Goal: Task Accomplishment & Management: Use online tool/utility

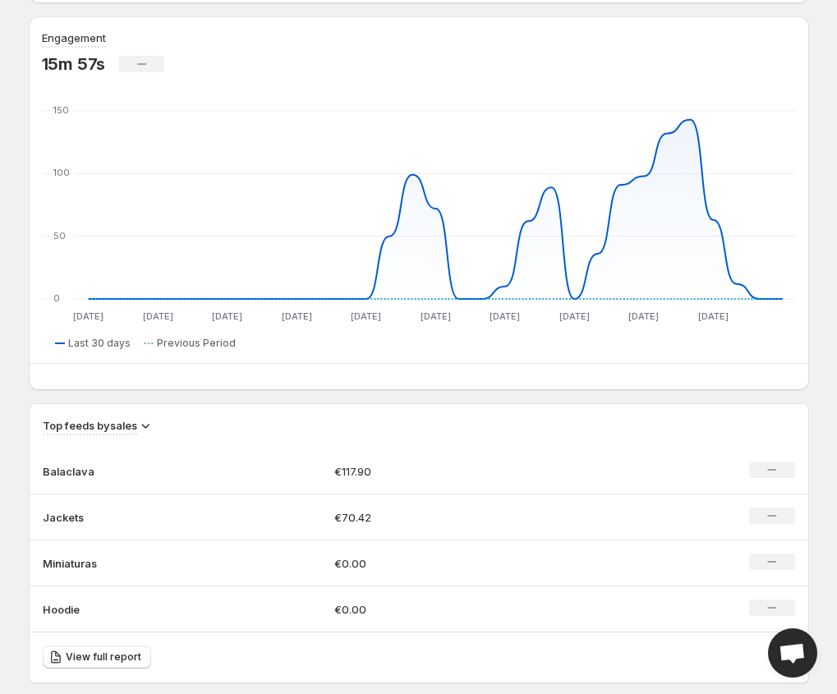
scroll to position [904, 0]
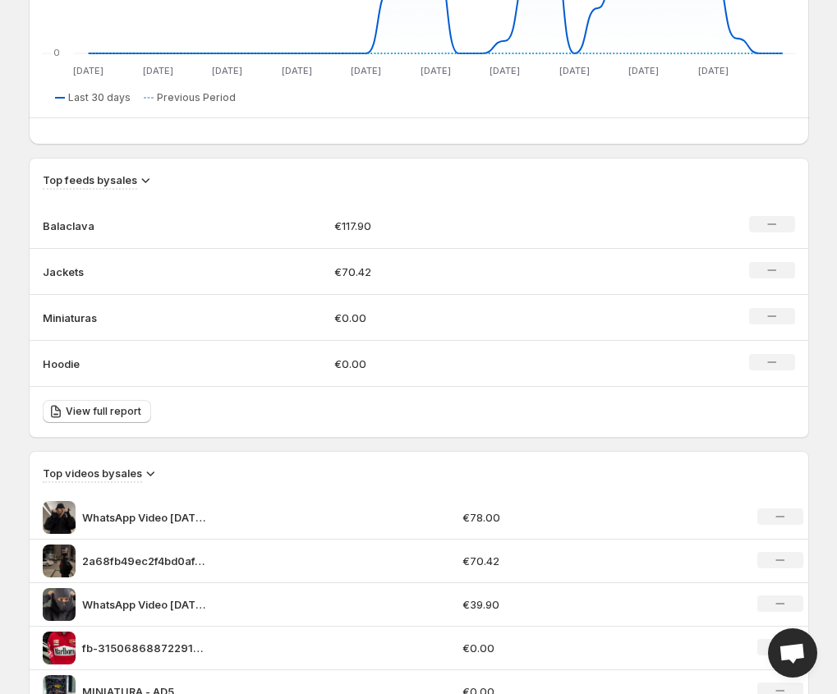
drag, startPoint x: 71, startPoint y: 223, endPoint x: 269, endPoint y: 317, distance: 218.3
click at [71, 224] on p "Balaclava" at bounding box center [84, 226] width 82 height 16
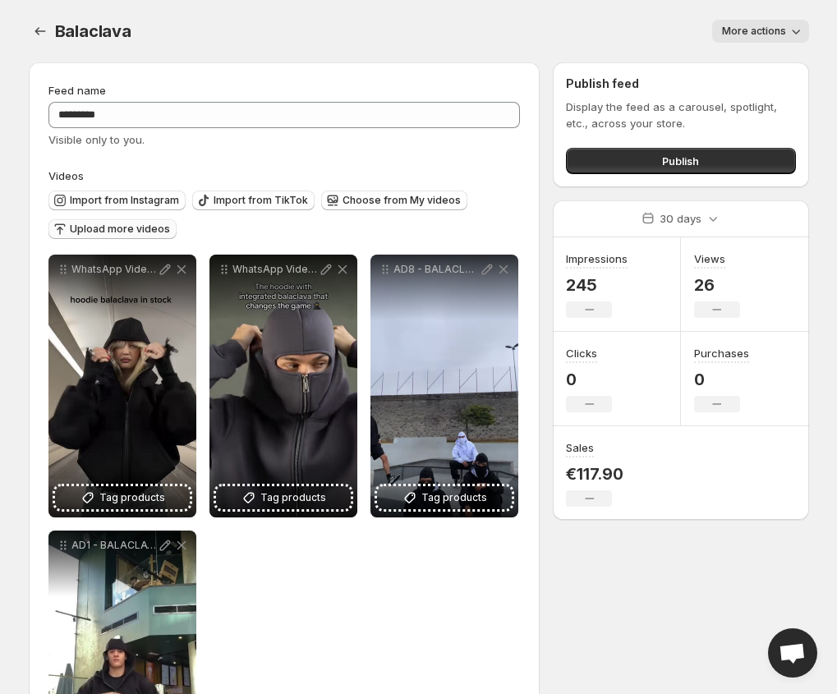
click at [117, 229] on span "Upload more videos" at bounding box center [120, 229] width 100 height 13
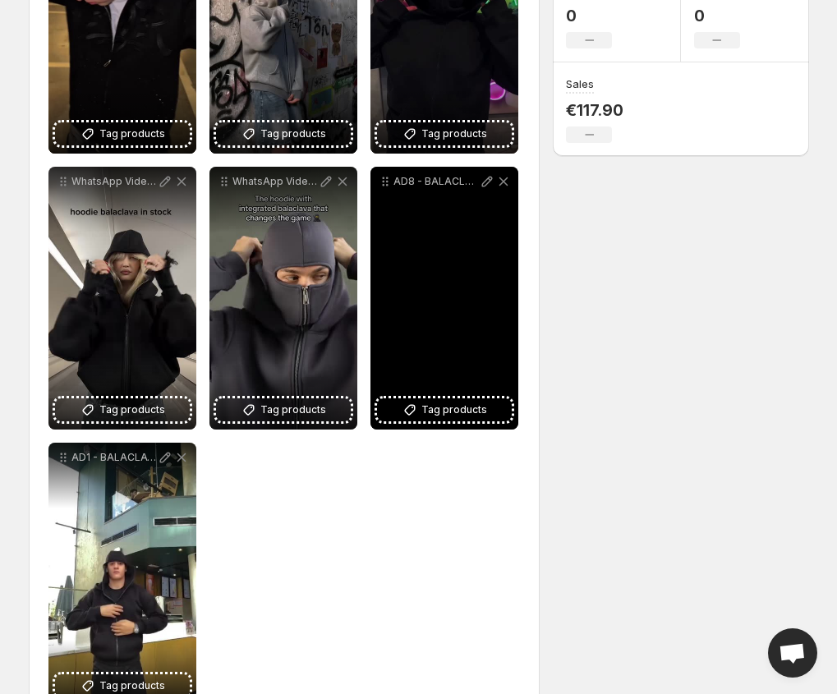
scroll to position [329, 0]
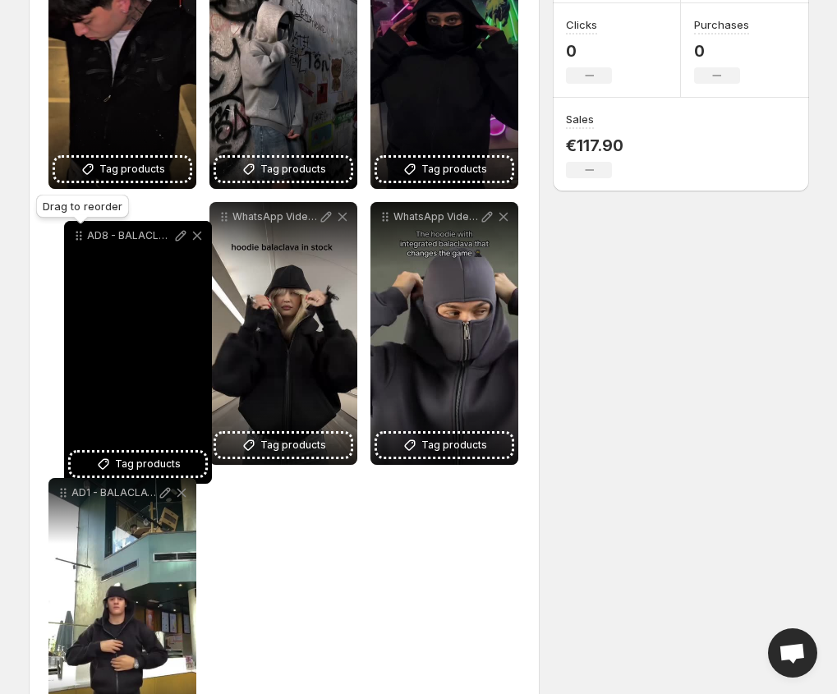
drag, startPoint x: 276, startPoint y: 219, endPoint x: 81, endPoint y: 237, distance: 196.4
click at [81, 237] on icon at bounding box center [79, 236] width 16 height 16
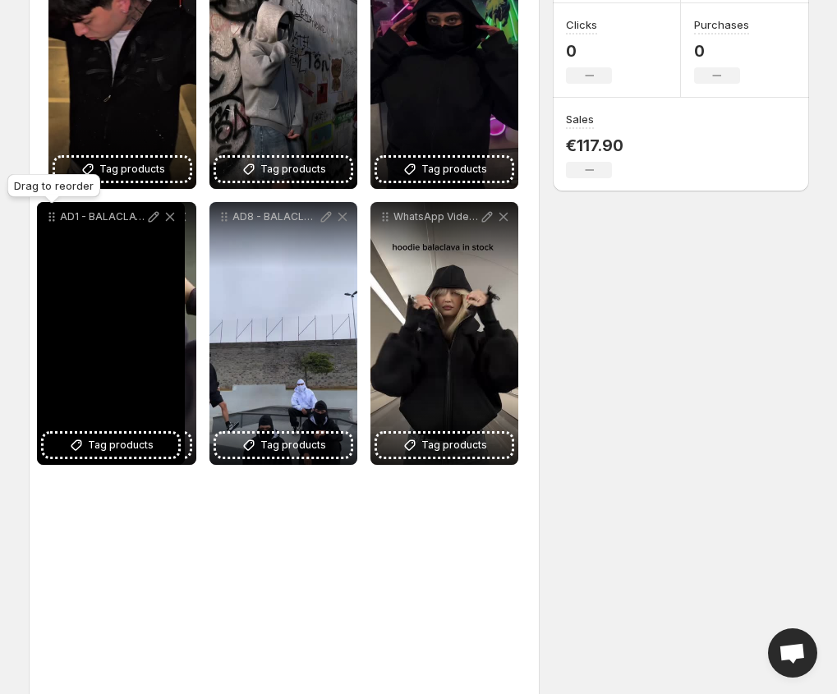
drag, startPoint x: 60, startPoint y: 495, endPoint x: 54, endPoint y: 220, distance: 275.2
click at [53, 220] on icon at bounding box center [52, 217] width 16 height 16
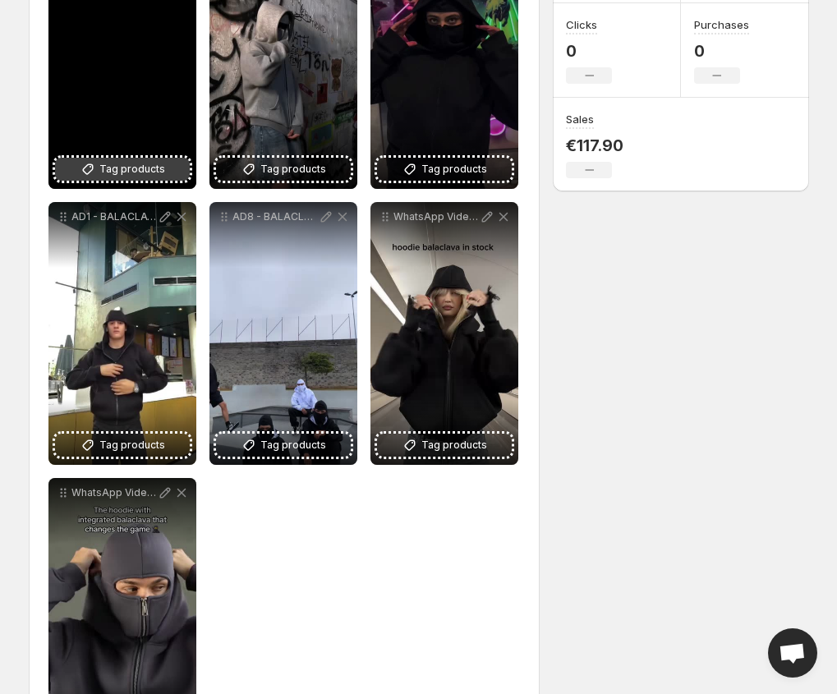
click at [121, 168] on span "Tag products" at bounding box center [132, 169] width 66 height 16
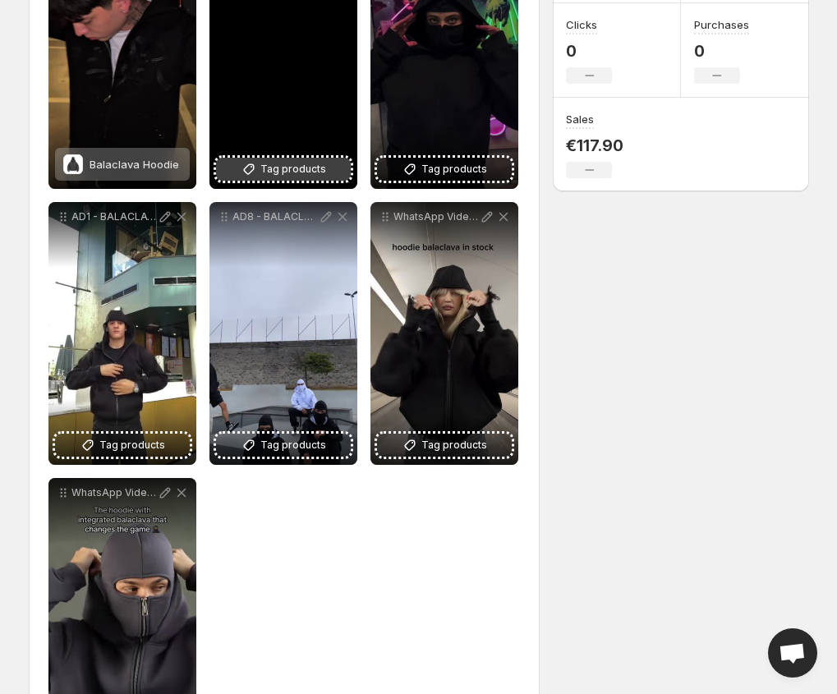
click at [289, 170] on span "Tag products" at bounding box center [293, 169] width 66 height 16
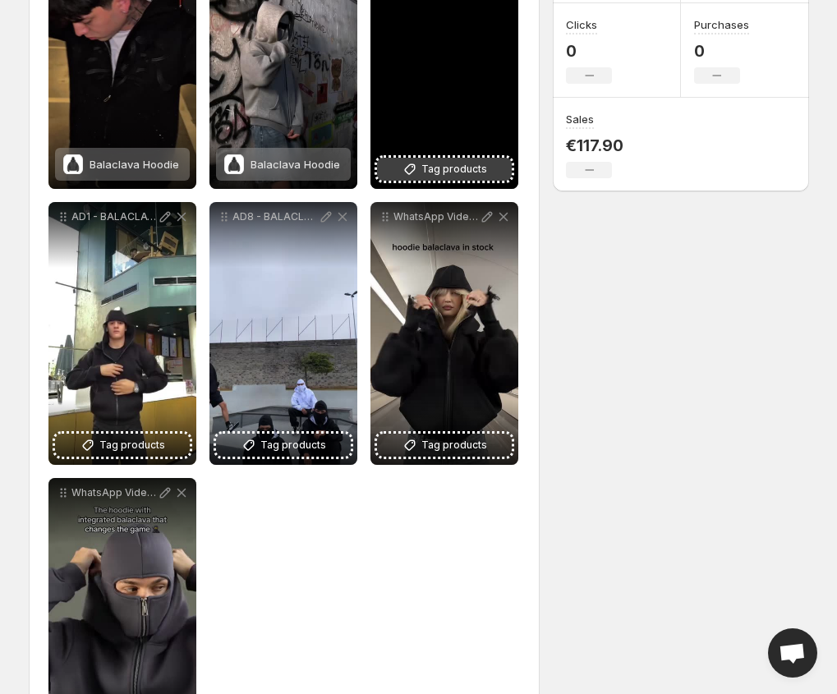
click at [434, 175] on span "Tag products" at bounding box center [454, 169] width 66 height 16
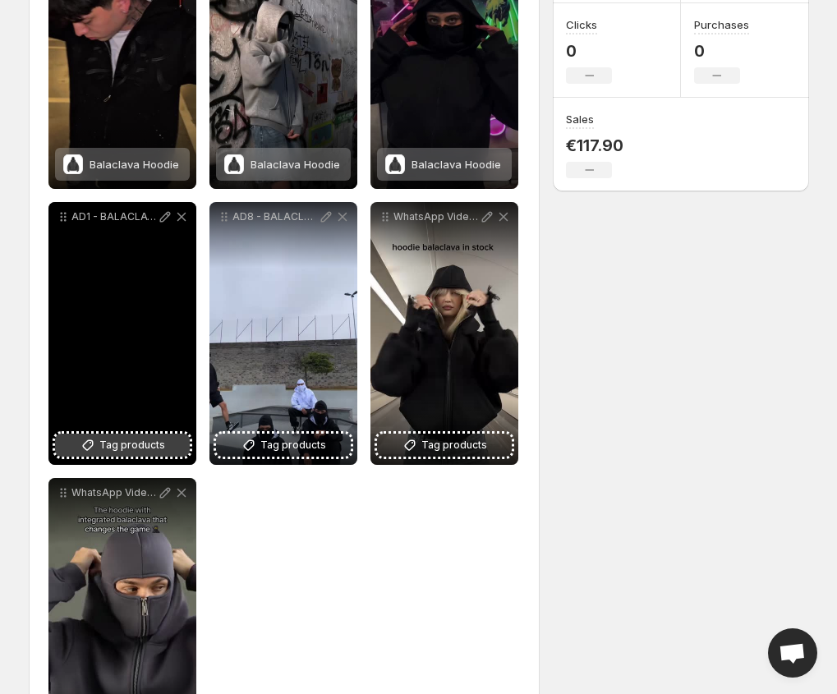
click at [130, 450] on span "Tag products" at bounding box center [132, 445] width 66 height 16
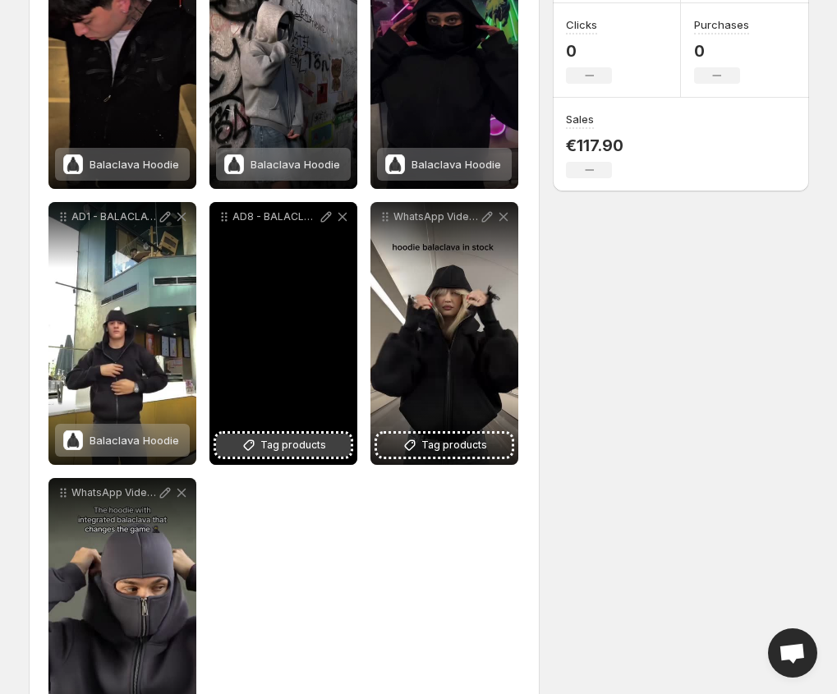
click at [269, 446] on span "Tag products" at bounding box center [293, 445] width 66 height 16
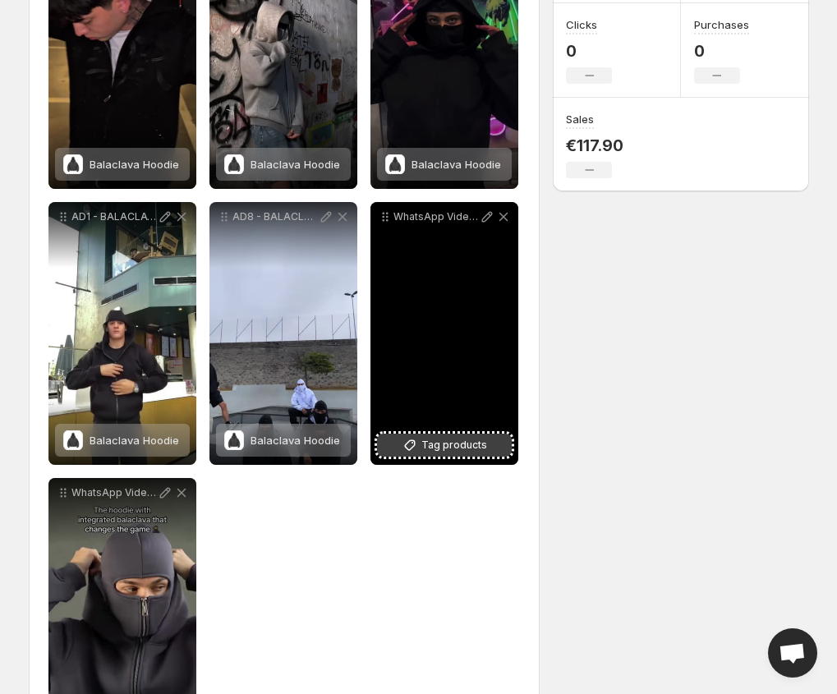
click at [479, 454] on button "Tag products" at bounding box center [444, 445] width 135 height 23
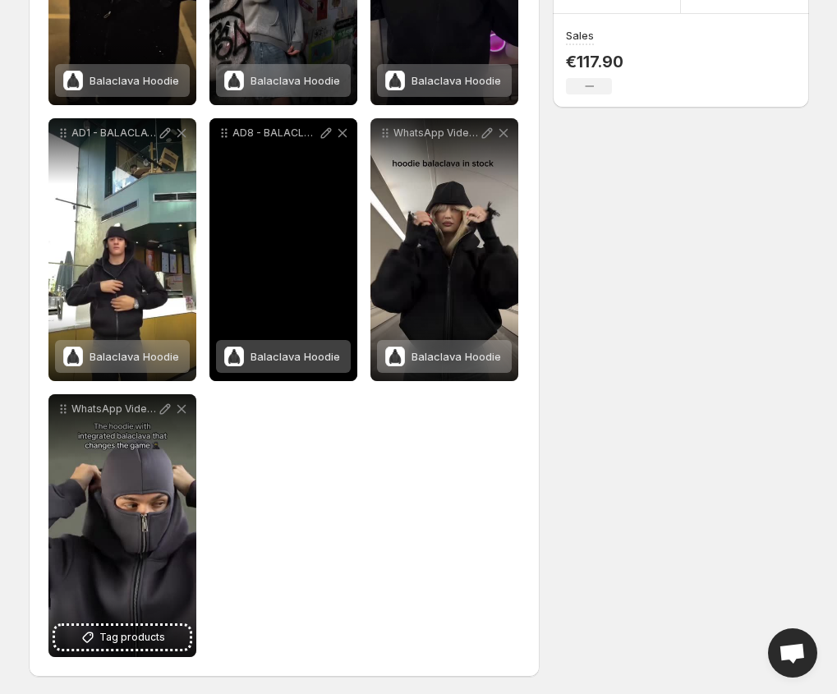
scroll to position [415, 0]
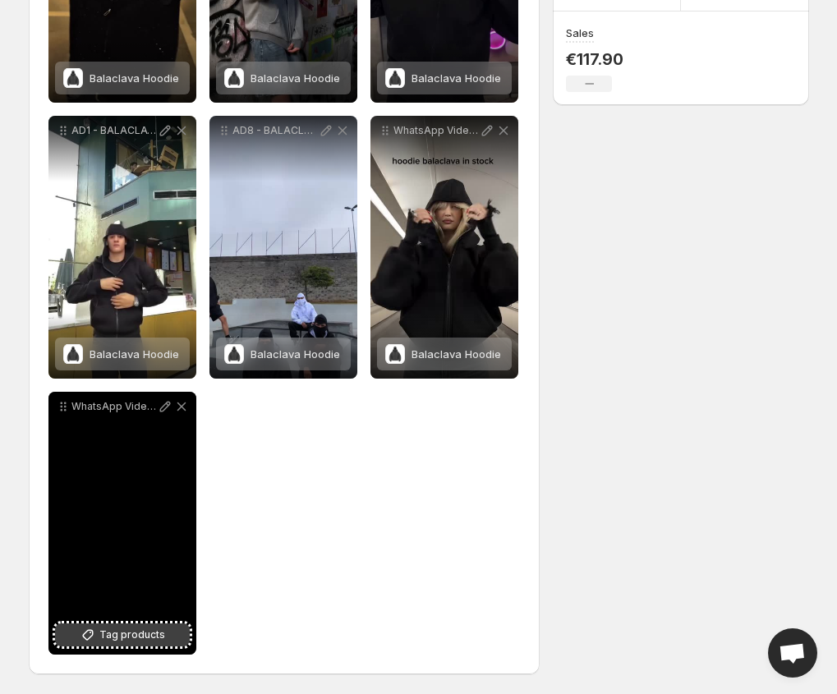
click at [159, 629] on span "Tag products" at bounding box center [132, 635] width 66 height 16
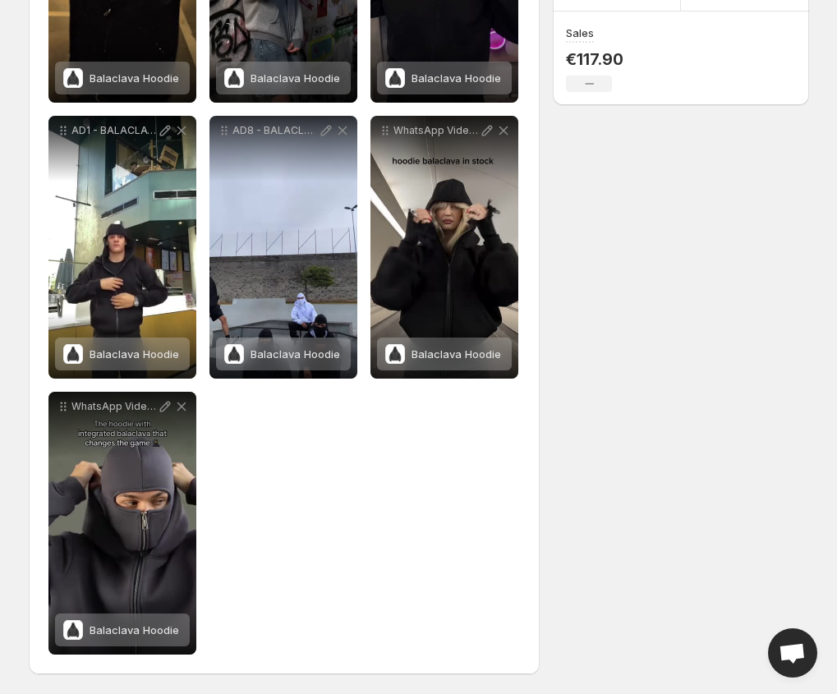
scroll to position [0, 0]
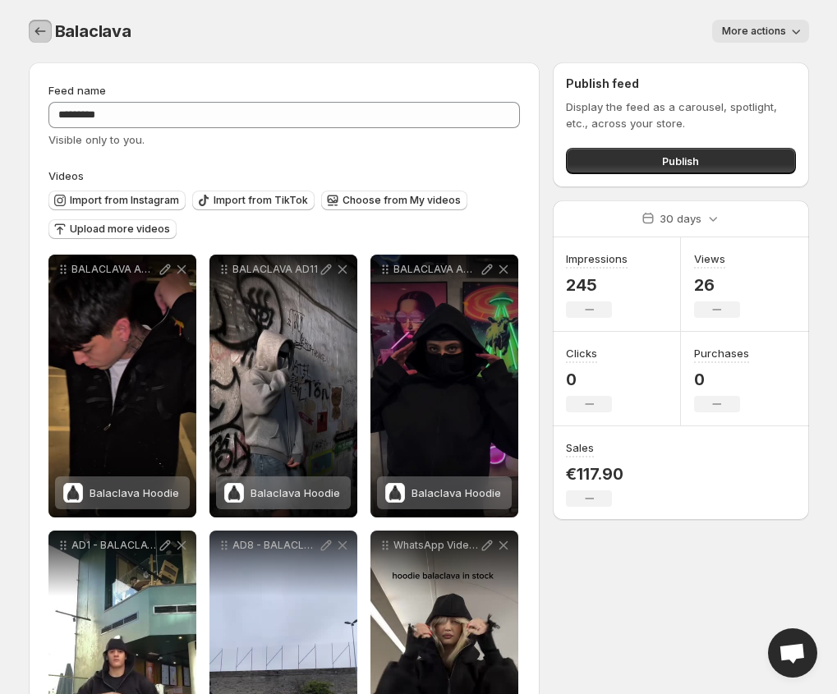
drag, startPoint x: 35, startPoint y: 36, endPoint x: 83, endPoint y: 44, distance: 48.2
click at [35, 36] on icon "Settings" at bounding box center [40, 31] width 16 height 16
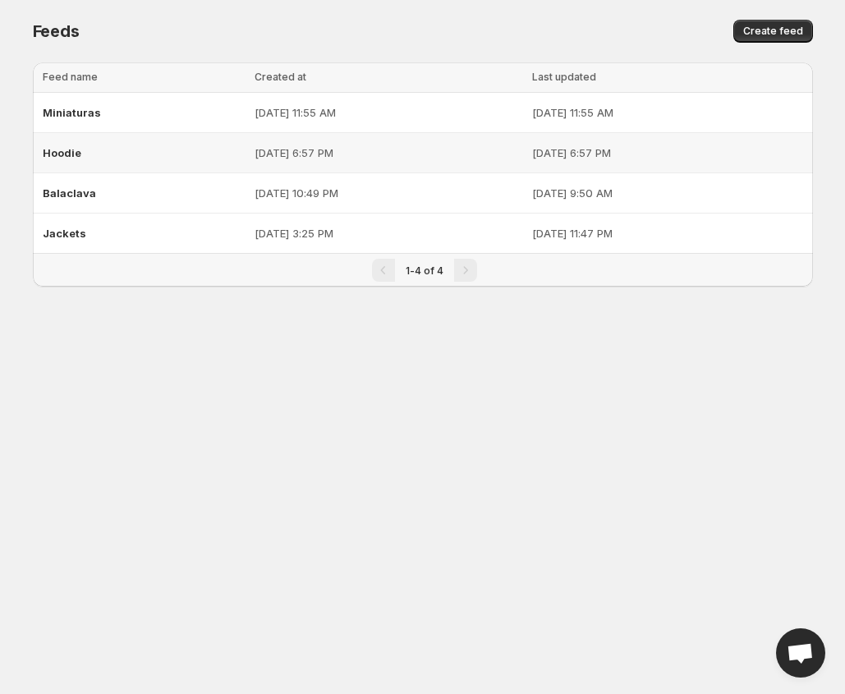
click at [67, 148] on span "Hoodie" at bounding box center [62, 152] width 39 height 13
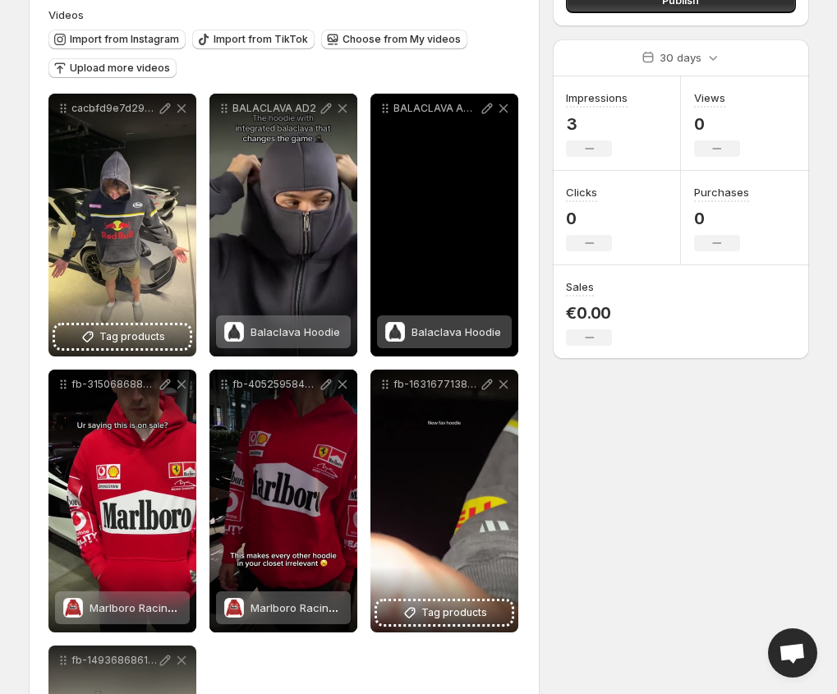
scroll to position [164, 0]
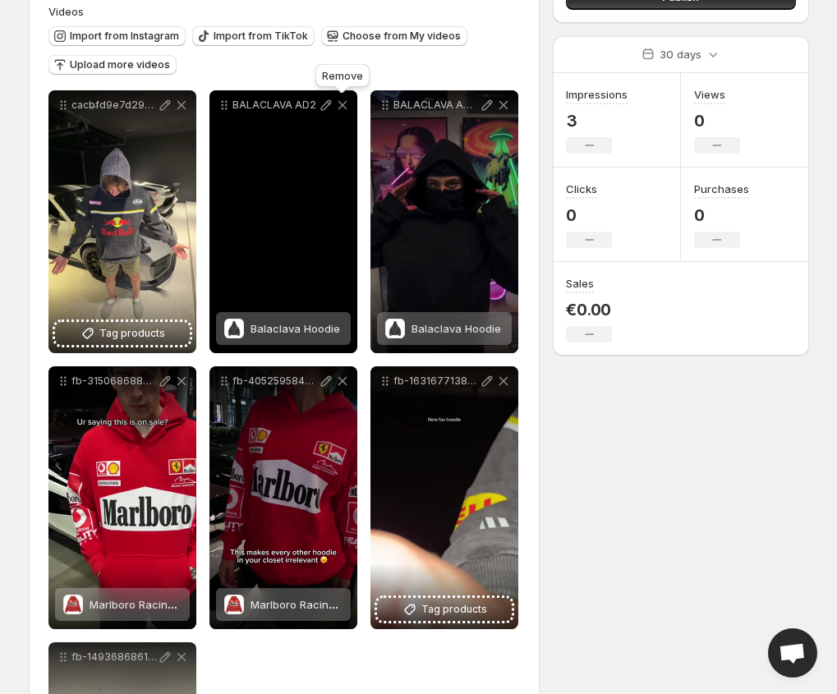
click at [340, 103] on icon at bounding box center [342, 105] width 9 height 9
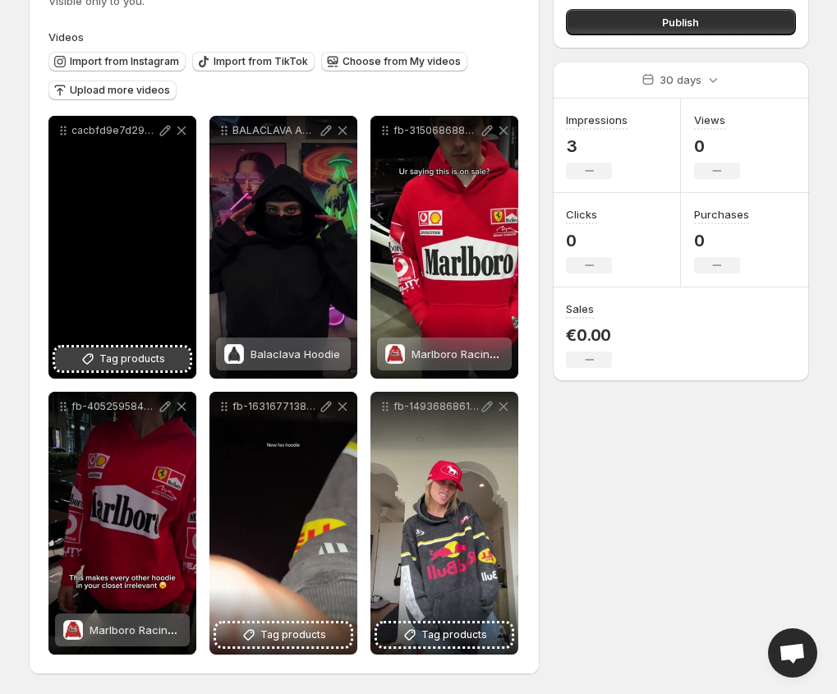
click at [75, 370] on button "Tag products" at bounding box center [122, 358] width 135 height 23
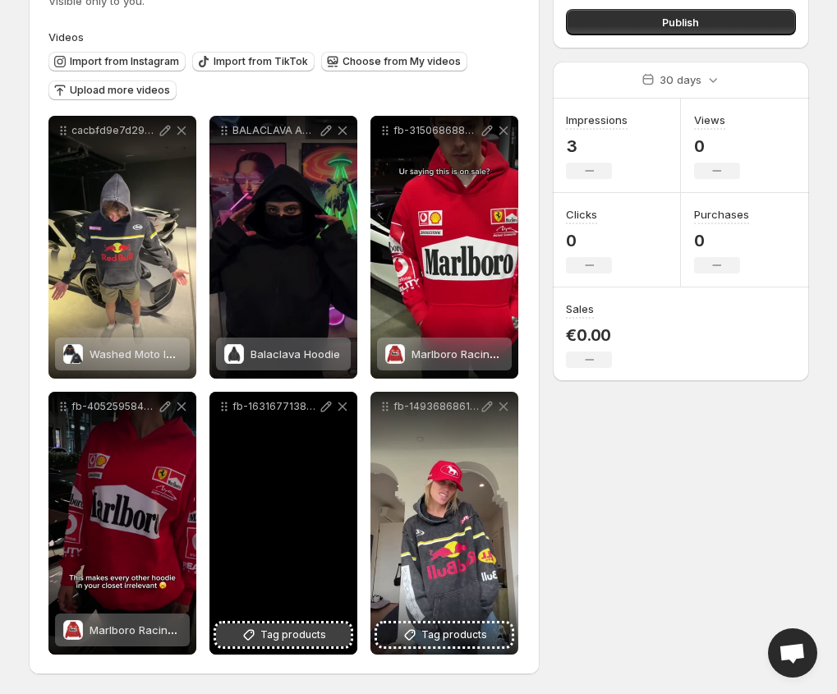
click at [306, 633] on span "Tag products" at bounding box center [293, 635] width 66 height 16
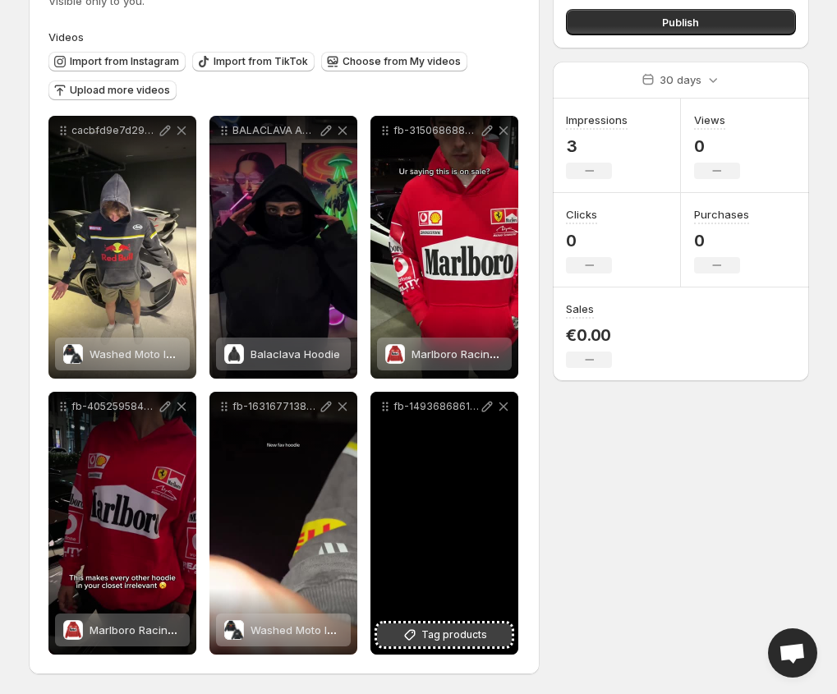
click at [438, 640] on span "Tag products" at bounding box center [454, 635] width 66 height 16
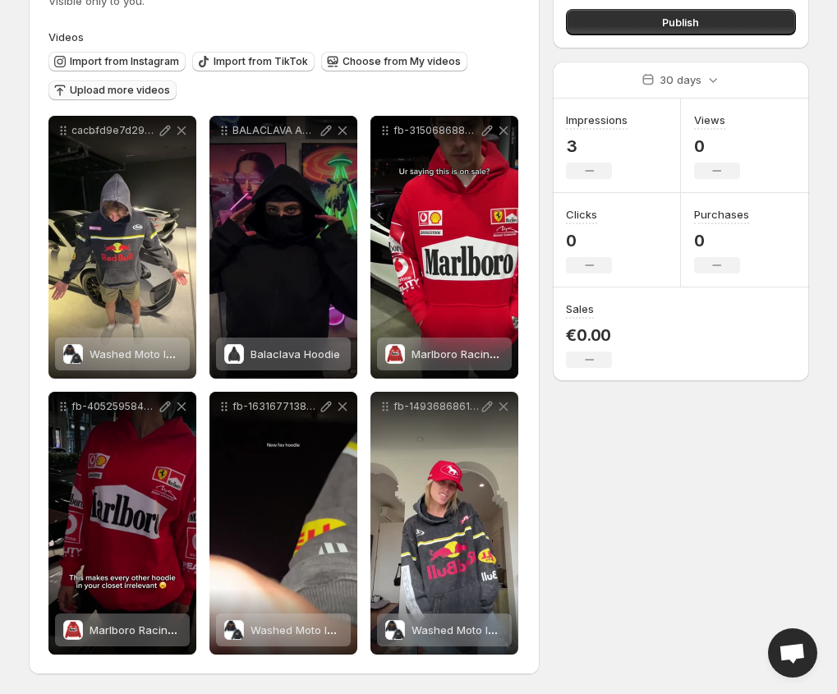
click at [116, 92] on span "Upload more videos" at bounding box center [120, 90] width 100 height 13
click at [385, 66] on span "Choose from My videos" at bounding box center [402, 61] width 118 height 13
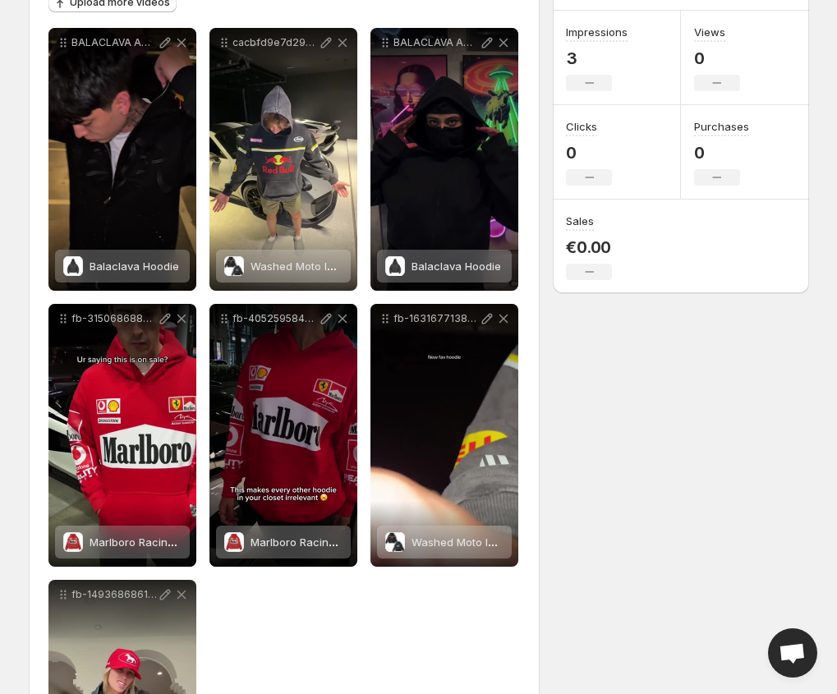
scroll to position [221, 0]
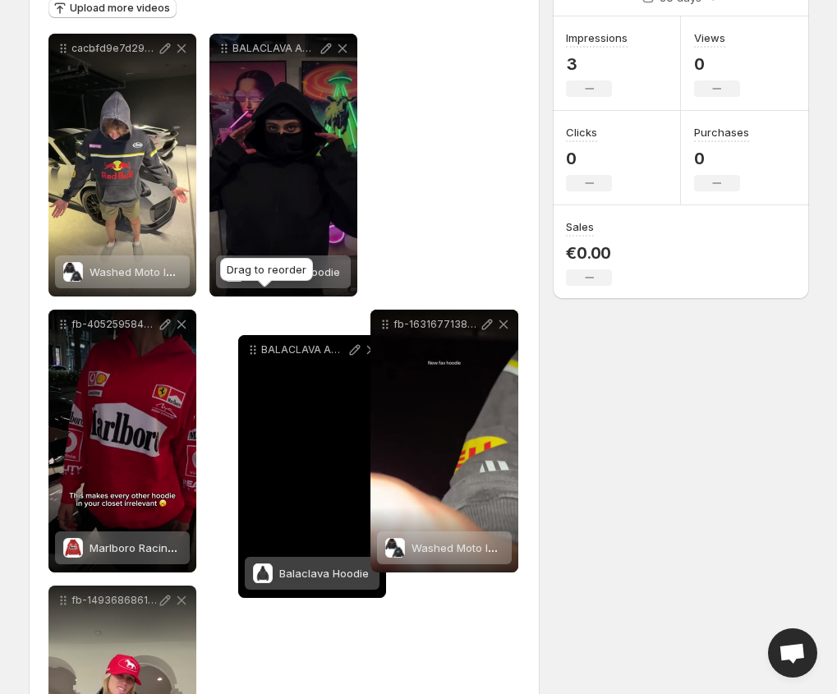
drag, startPoint x: 62, startPoint y: 48, endPoint x: 250, endPoint y: 347, distance: 353.5
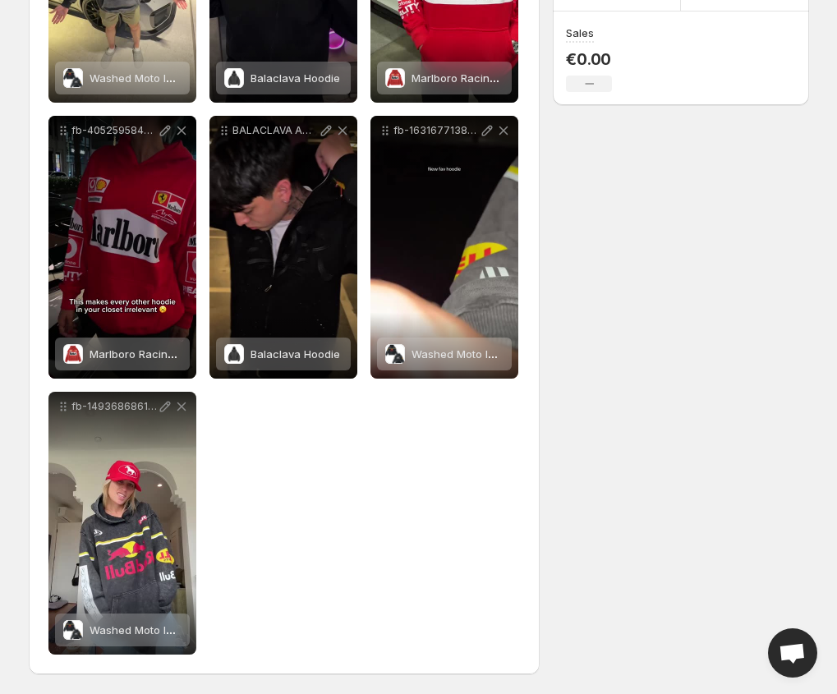
scroll to position [0, 0]
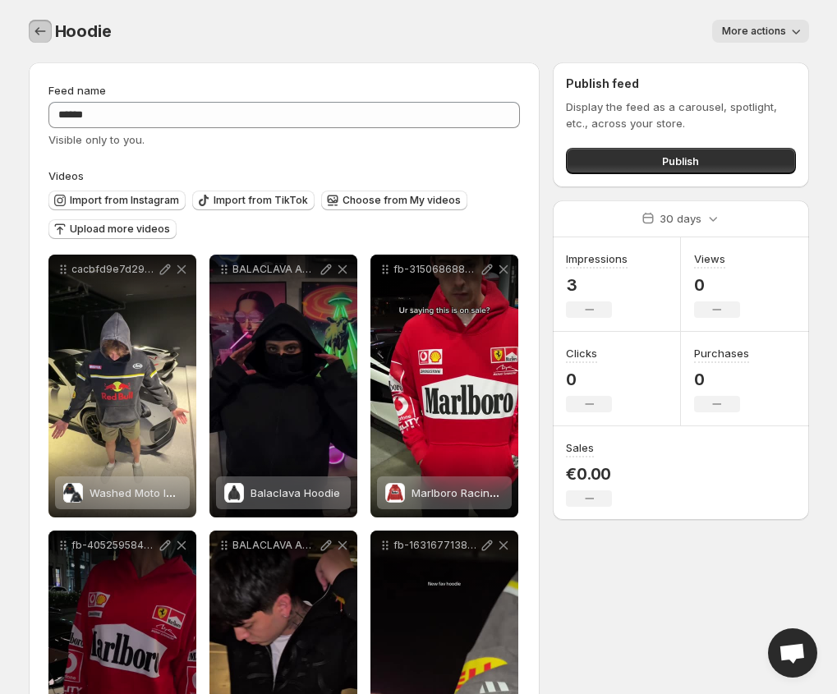
click at [40, 34] on icon "Settings" at bounding box center [40, 31] width 16 height 16
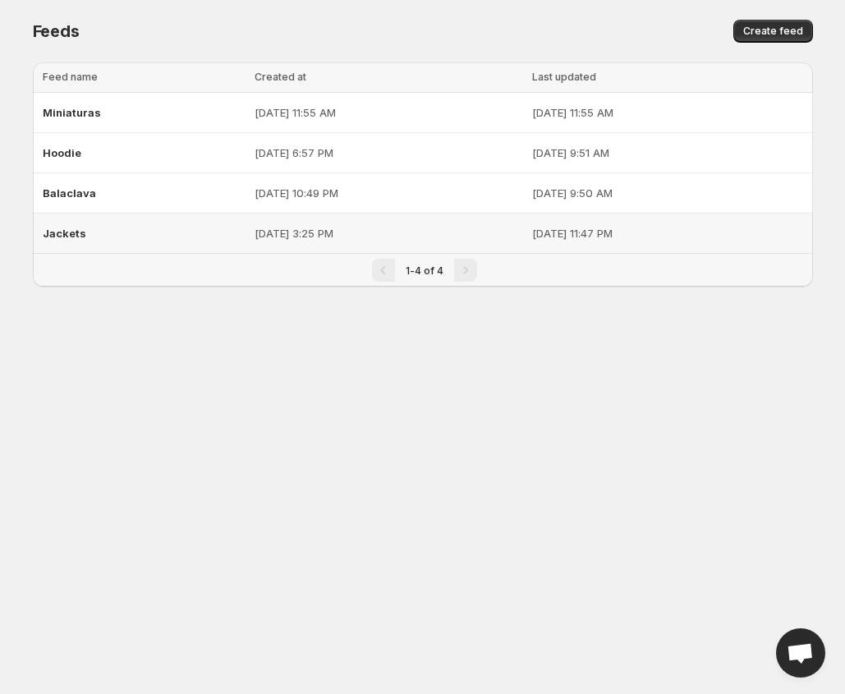
click at [255, 230] on p "[DATE] 3:25 PM" at bounding box center [389, 233] width 268 height 16
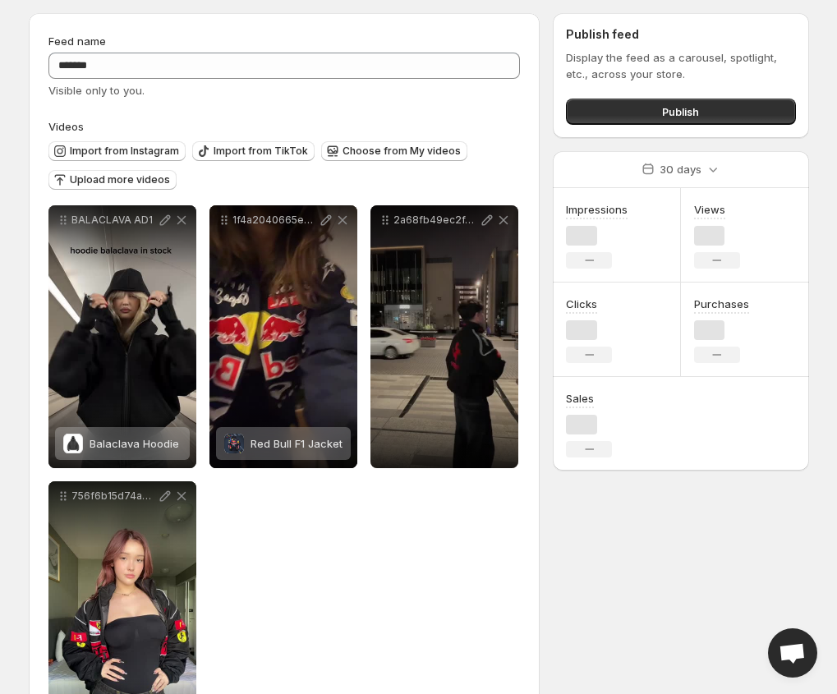
scroll to position [139, 0]
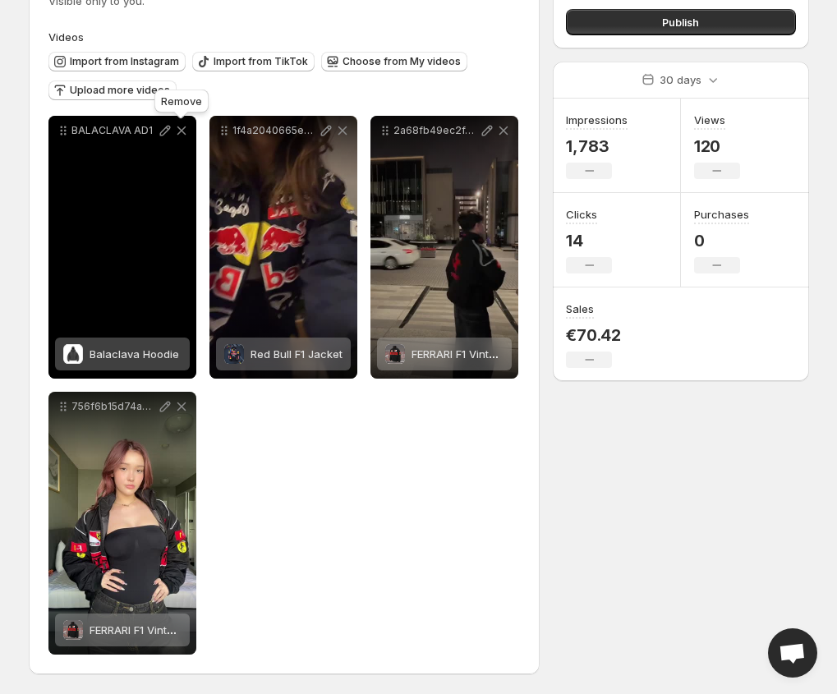
click at [177, 131] on icon at bounding box center [181, 130] width 16 height 16
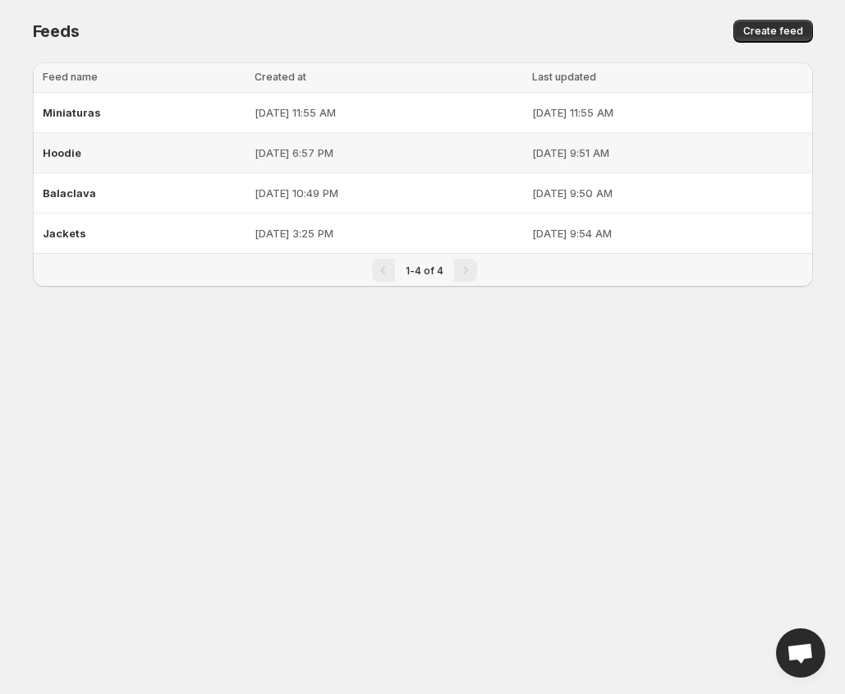
click at [255, 150] on p "[DATE] 6:57 PM" at bounding box center [389, 153] width 268 height 16
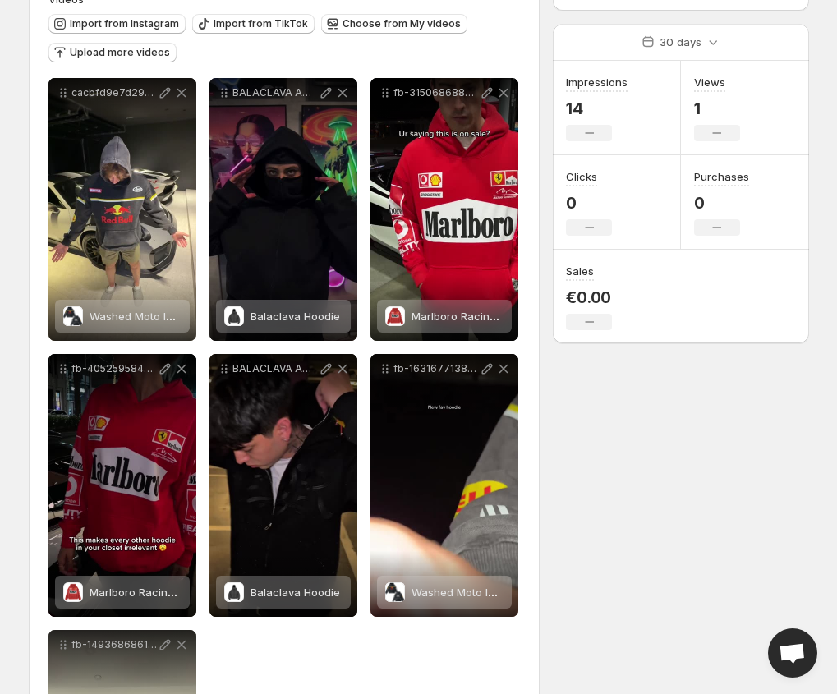
scroll to position [168, 0]
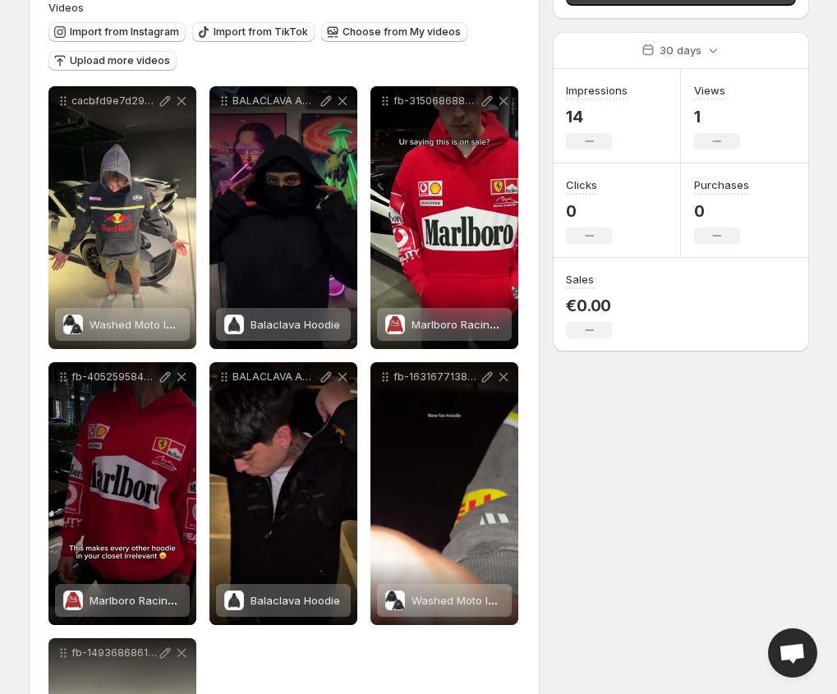
click at [127, 71] on div "Upload more videos" at bounding box center [112, 62] width 128 height 22
click at [137, 61] on span "Upload more videos" at bounding box center [120, 60] width 100 height 13
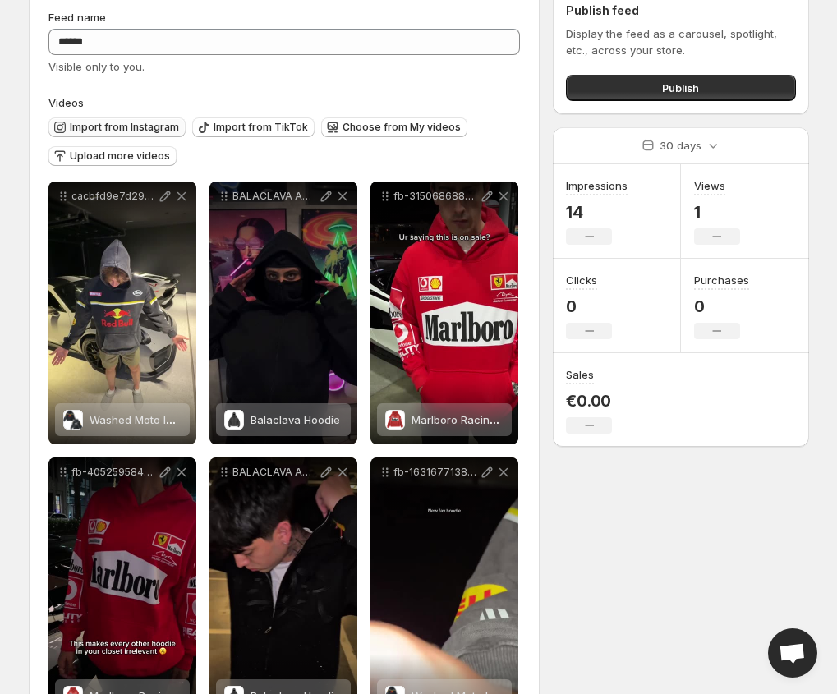
scroll to position [0, 0]
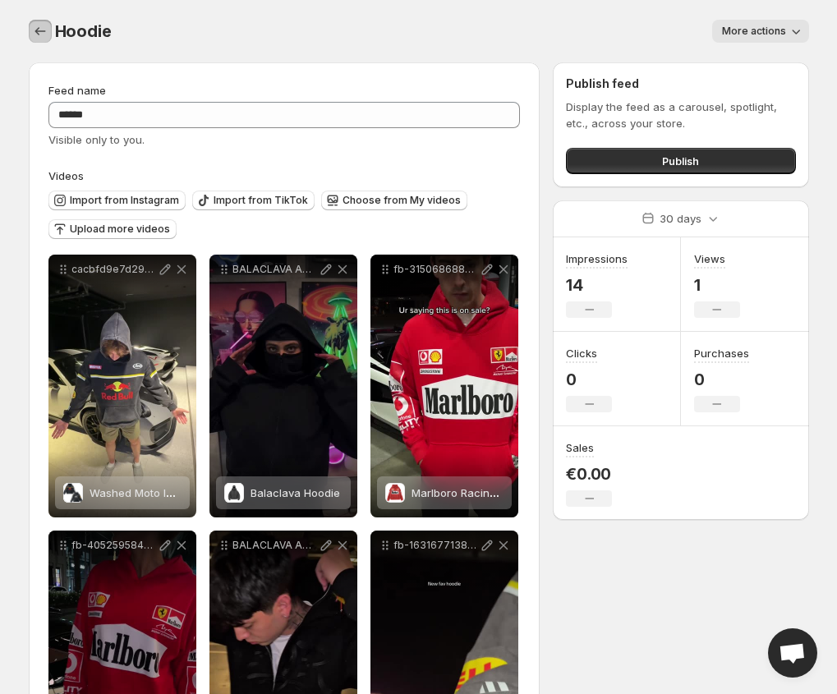
click at [44, 36] on icon "Settings" at bounding box center [40, 31] width 16 height 16
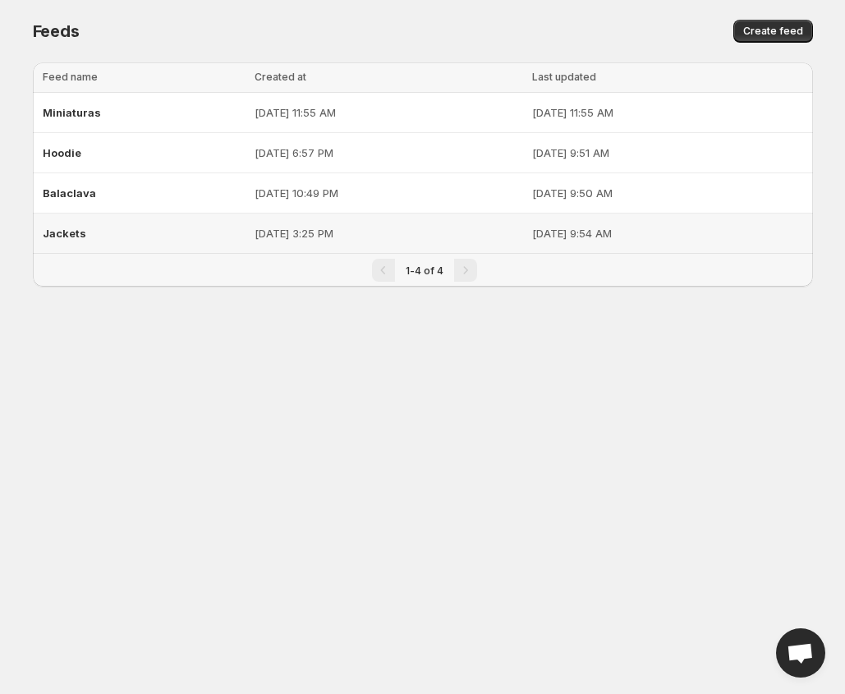
click at [264, 228] on p "[DATE] 3:25 PM" at bounding box center [389, 233] width 268 height 16
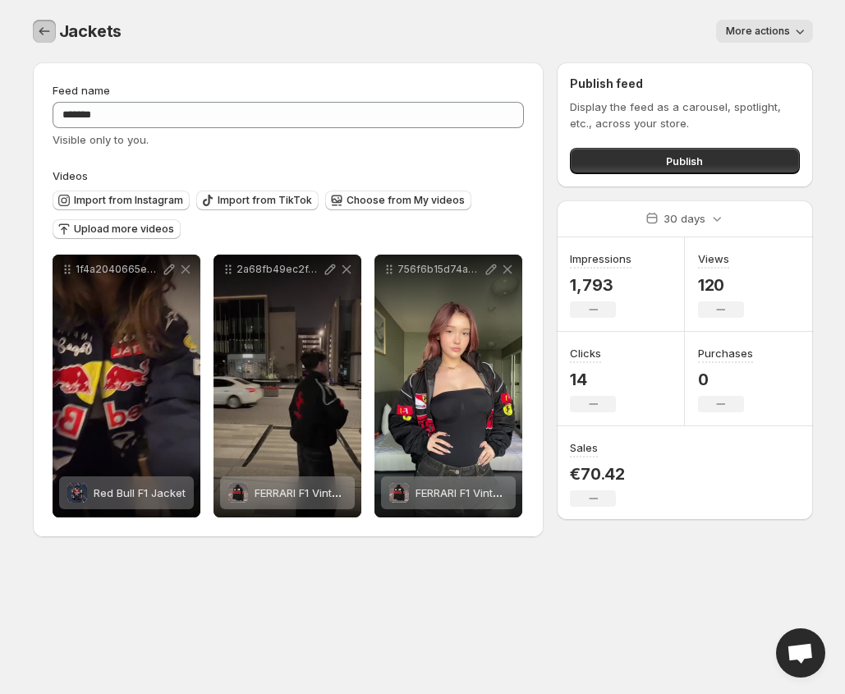
click at [41, 32] on icon "Settings" at bounding box center [44, 31] width 16 height 16
